Goal: Task Accomplishment & Management: Use online tool/utility

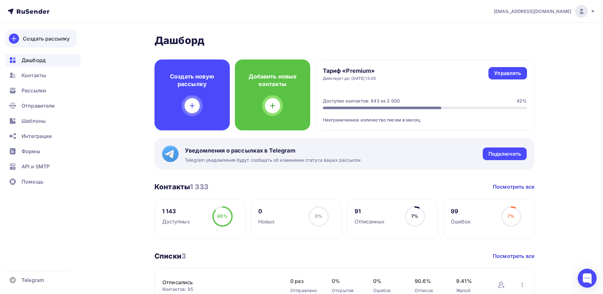
click at [42, 36] on div "Создать рассылку" at bounding box center [46, 39] width 47 height 8
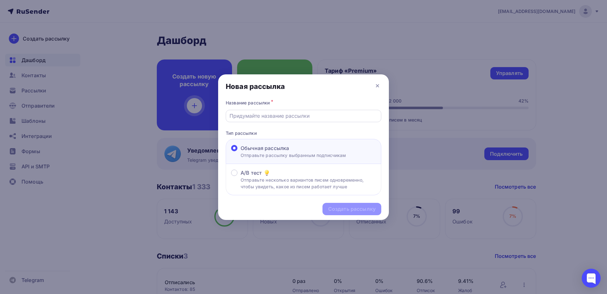
click at [273, 117] on input "text" at bounding box center [304, 116] width 148 height 8
click at [243, 116] on input "text" at bounding box center [304, 116] width 148 height 8
click at [264, 115] on input "text" at bounding box center [304, 116] width 148 height 8
paste input "Друзья, предложение этой недели — скидка 30% при покупке комплекта из кашемира …"
type input "Друзья, предложение этой недели — скидка 30% при покупке комплекта из кашемира …"
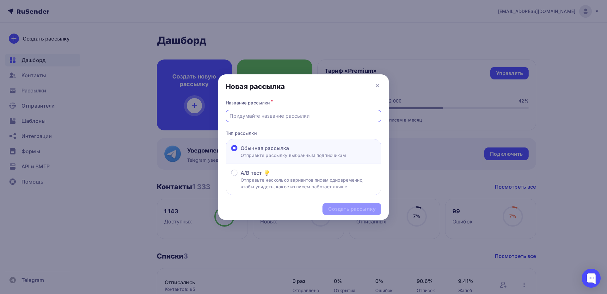
click at [273, 116] on input "text" at bounding box center [304, 116] width 148 height 8
paste input "скидка 30% при покупке комплекта из кашемира"
type input "скидка 30% при покупке комплекта из кашемира"
click at [332, 208] on div "Создать рассылку" at bounding box center [351, 208] width 47 height 7
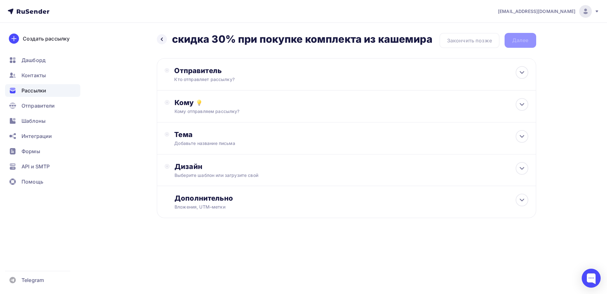
click at [141, 90] on div "Назад скидка 30% при покупке комплекта из кашемира скидка 30% при покупке компл…" at bounding box center [304, 141] width 518 height 236
click at [190, 66] on div "Отправитель Кто отправляет рассылку? Email * [EMAIL_ADDRESS][DOMAIN_NAME] [EMAI…" at bounding box center [347, 74] width 380 height 32
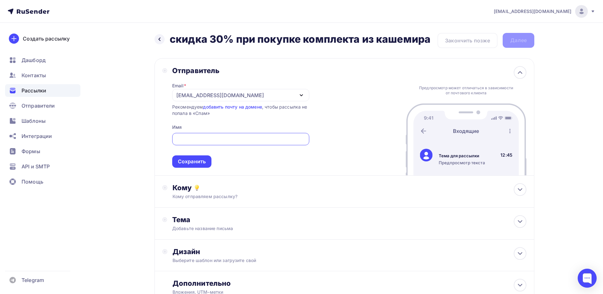
click at [202, 95] on div "[EMAIL_ADDRESS][DOMAIN_NAME]" at bounding box center [220, 95] width 88 height 8
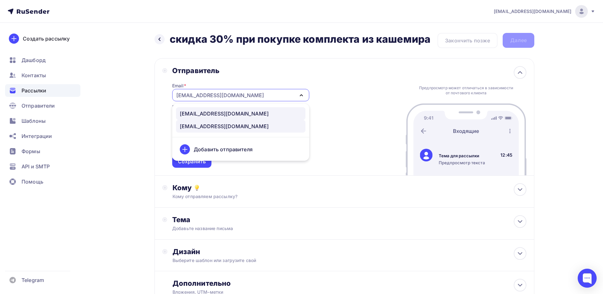
click at [202, 112] on div "[EMAIL_ADDRESS][DOMAIN_NAME]" at bounding box center [224, 114] width 89 height 8
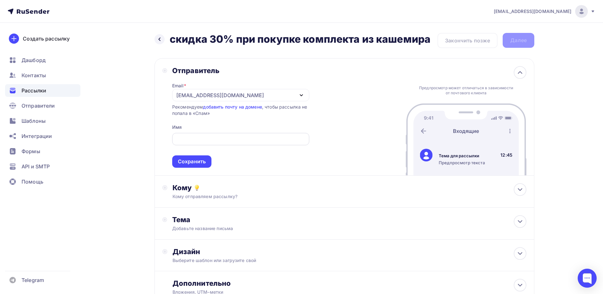
click at [195, 137] on input "text" at bounding box center [241, 139] width 130 height 8
type input "Tegin Fashion House"
click at [207, 157] on div "Сохранить" at bounding box center [191, 161] width 39 height 12
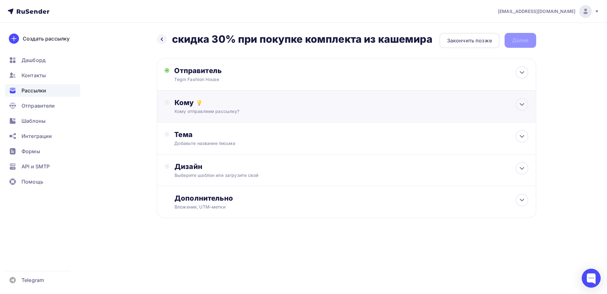
click at [234, 108] on div "Кому отправляем рассылку?" at bounding box center [334, 111] width 319 height 6
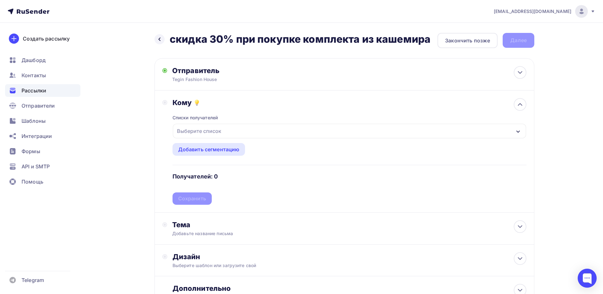
click at [243, 131] on div "Выберите список" at bounding box center [349, 131] width 353 height 15
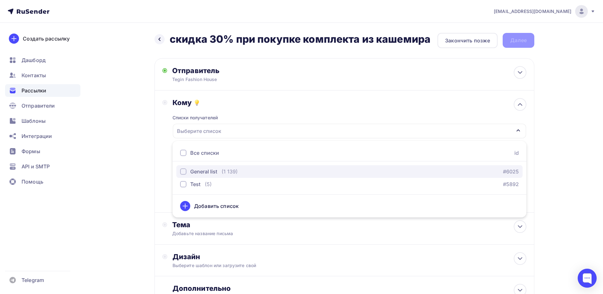
click at [184, 170] on div "button" at bounding box center [183, 171] width 6 height 6
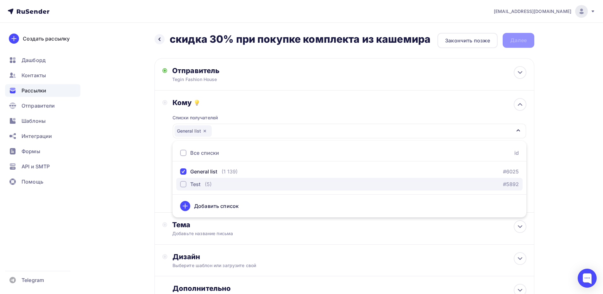
click at [185, 184] on div "button" at bounding box center [183, 184] width 6 height 6
click at [138, 170] on div "Назад скидка 30% при покупке комплекта из кашемира скидка 30% при покупке компл…" at bounding box center [301, 186] width 518 height 326
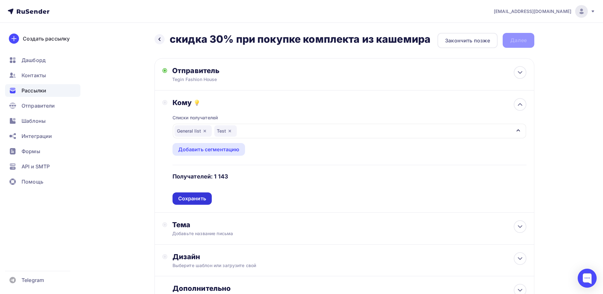
click at [190, 200] on div "Сохранить" at bounding box center [192, 198] width 28 height 7
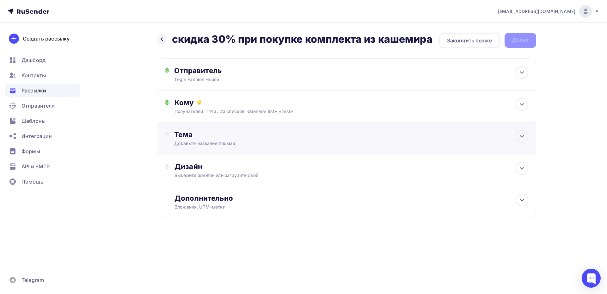
click at [195, 138] on div "Тема" at bounding box center [236, 134] width 125 height 9
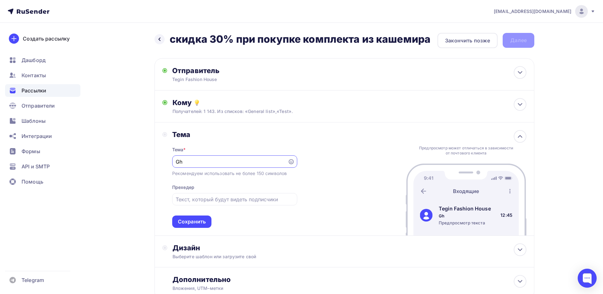
type input "G"
type input "Предложение недели"
click at [183, 218] on div "Сохранить" at bounding box center [191, 221] width 39 height 12
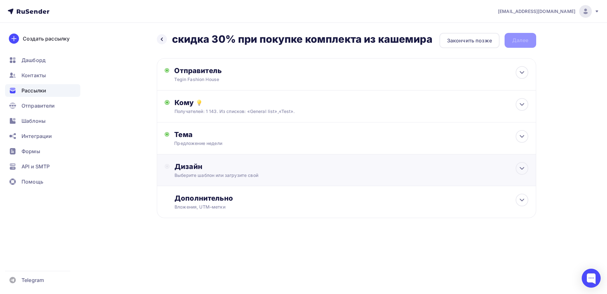
click at [184, 173] on div "Выберите шаблон или загрузите свой" at bounding box center [334, 175] width 319 height 6
click at [188, 188] on div "Выбрать шаблон" at bounding box center [202, 192] width 55 height 12
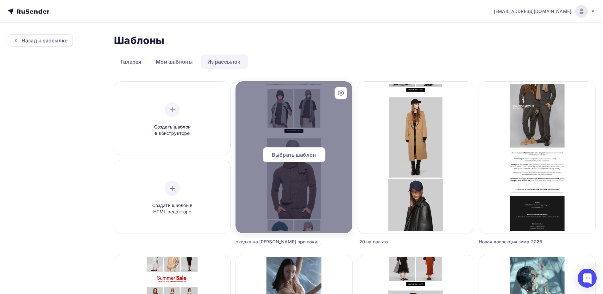
click at [278, 156] on span "Выбрать шаблон" at bounding box center [294, 155] width 44 height 8
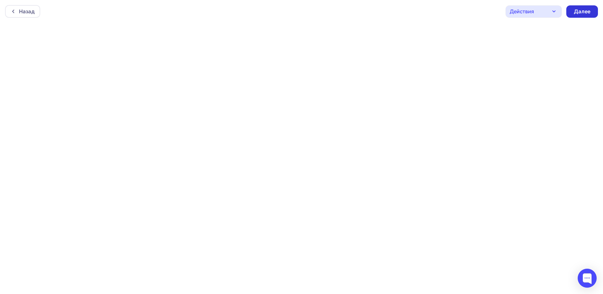
click at [586, 11] on div "Далее" at bounding box center [582, 11] width 16 height 7
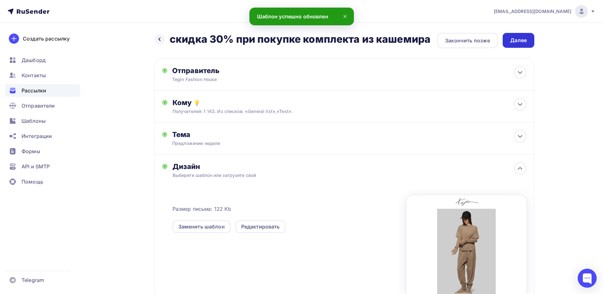
click at [517, 41] on div "Далее" at bounding box center [518, 40] width 16 height 7
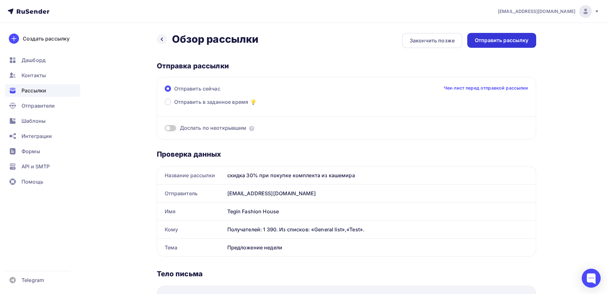
click at [491, 43] on div "Отправить рассылку" at bounding box center [502, 40] width 54 height 7
